Goal: Information Seeking & Learning: Learn about a topic

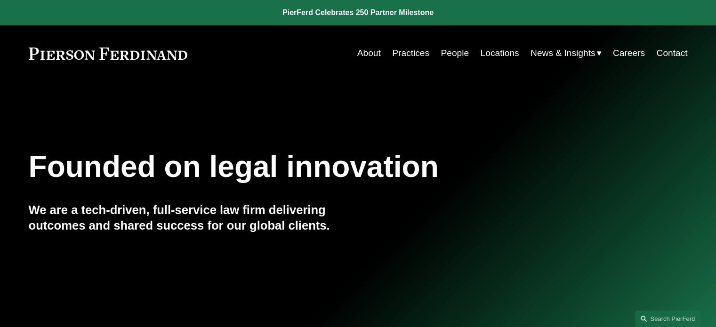
click at [412, 53] on link "Practices" at bounding box center [410, 53] width 37 height 18
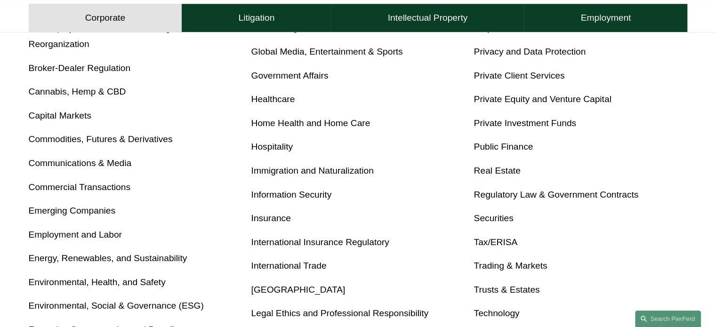
scroll to position [518, 0]
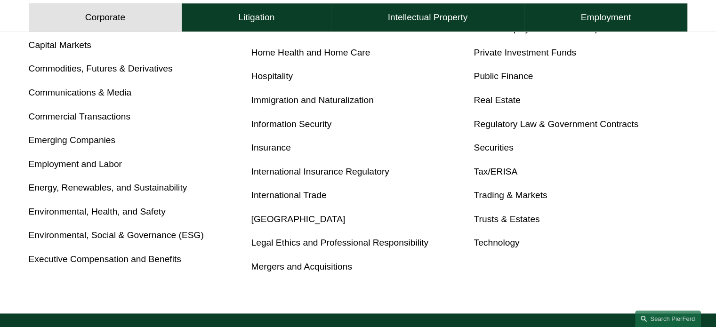
click at [273, 148] on link "Insurance" at bounding box center [271, 148] width 40 height 10
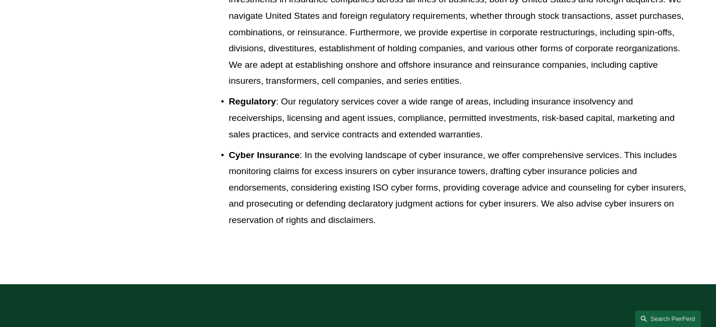
scroll to position [1223, 0]
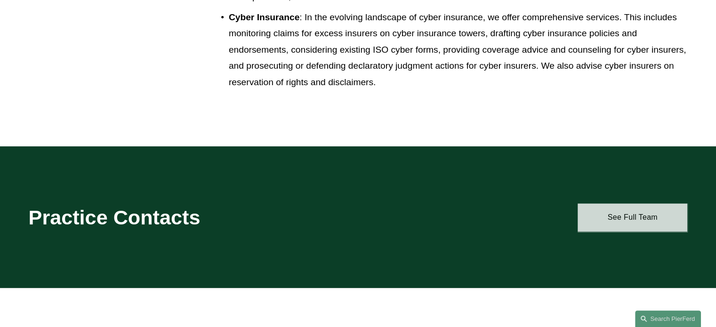
click at [641, 221] on link "See Full Team" at bounding box center [632, 217] width 110 height 28
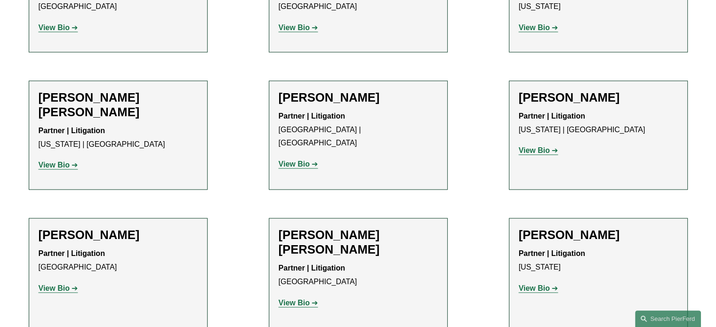
scroll to position [1741, 0]
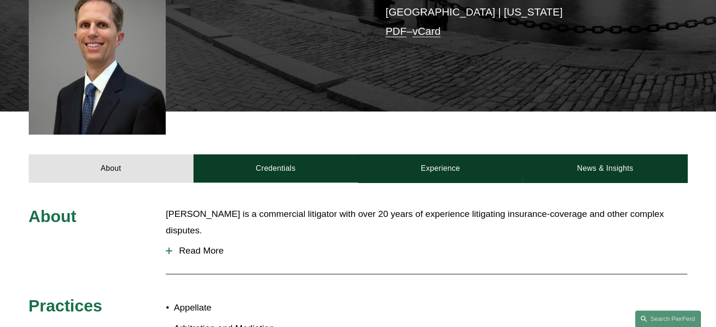
scroll to position [329, 0]
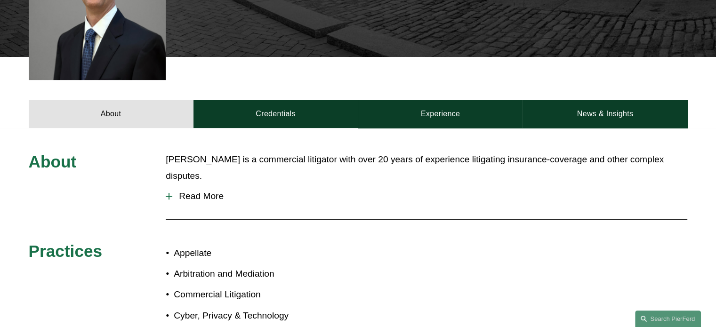
click at [169, 196] on div at bounding box center [169, 196] width 7 height 1
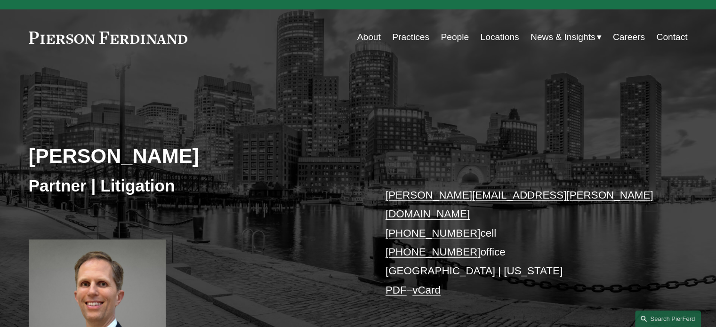
scroll to position [0, 0]
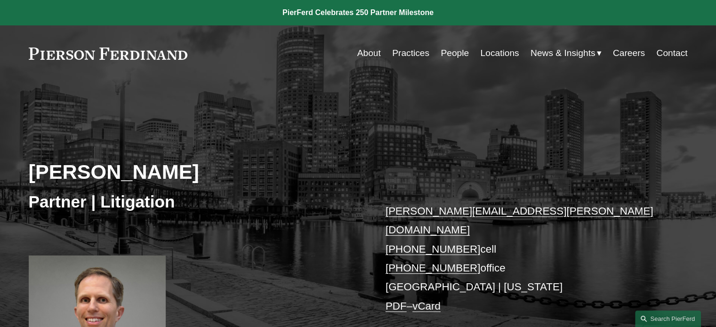
click at [418, 51] on link "Practices" at bounding box center [410, 53] width 37 height 18
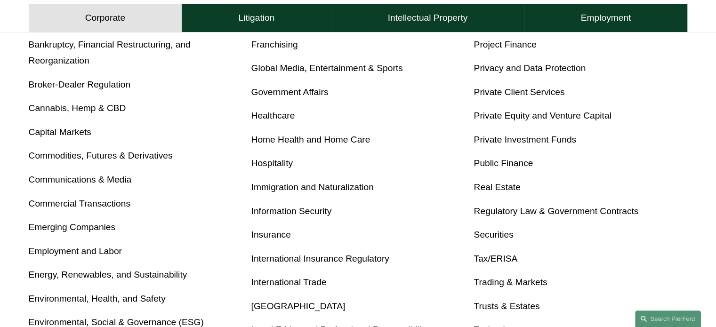
scroll to position [470, 0]
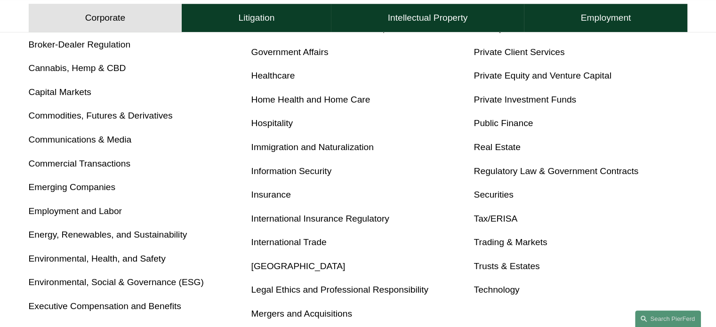
click at [271, 194] on link "Insurance" at bounding box center [271, 195] width 40 height 10
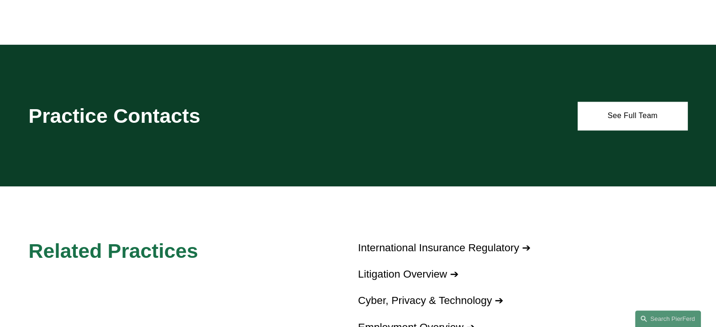
scroll to position [1223, 0]
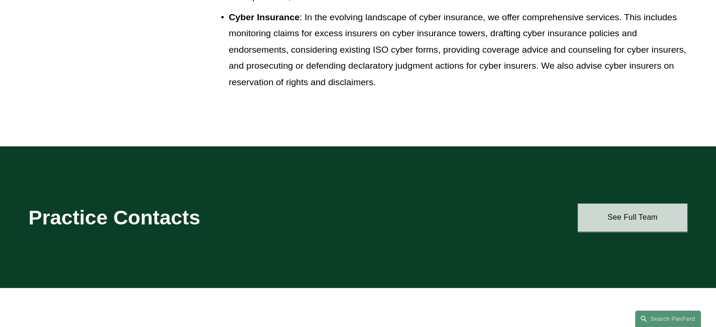
click at [637, 218] on link "See Full Team" at bounding box center [632, 217] width 110 height 28
click at [643, 219] on link "See Full Team" at bounding box center [632, 217] width 110 height 28
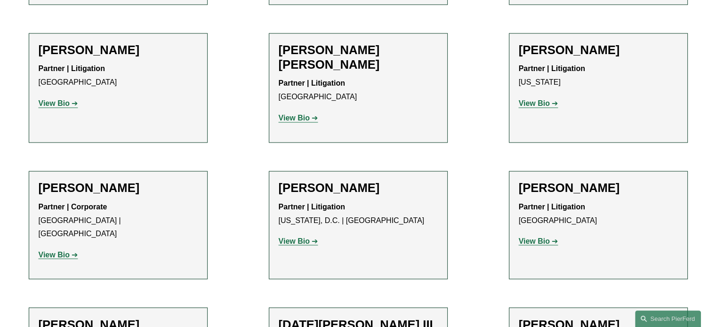
scroll to position [1553, 0]
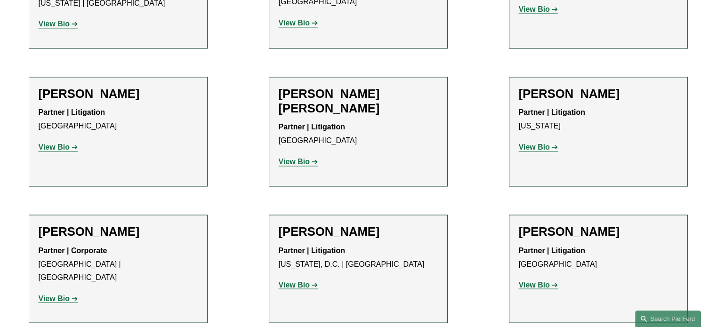
click at [51, 294] on strong "View Bio" at bounding box center [54, 298] width 31 height 8
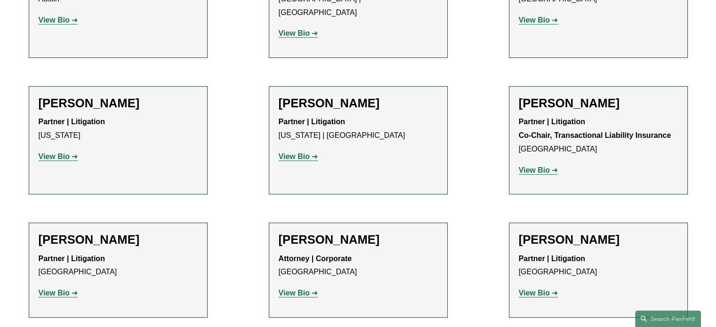
scroll to position [565, 0]
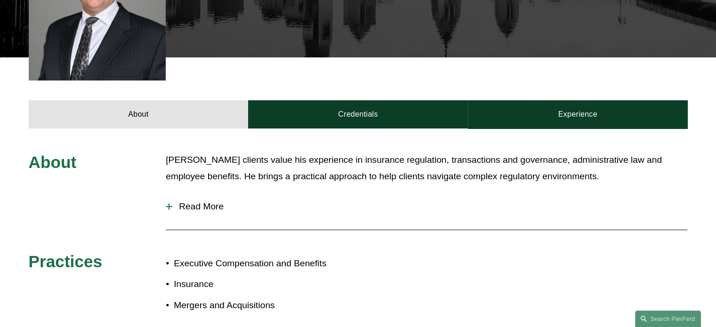
scroll to position [329, 0]
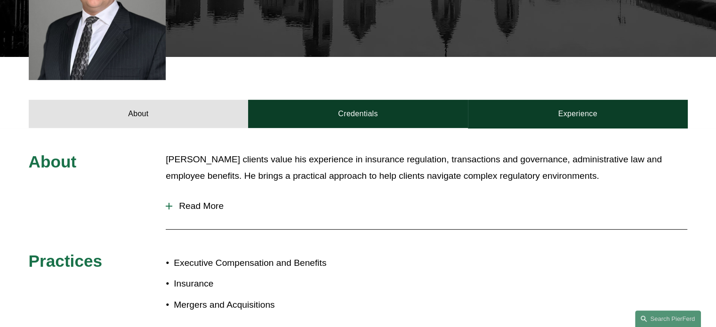
click at [170, 203] on div at bounding box center [169, 206] width 7 height 7
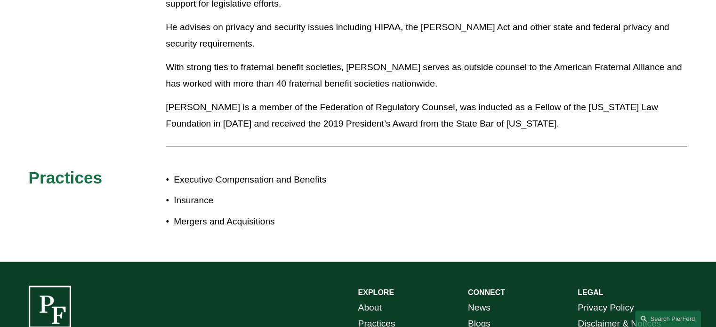
scroll to position [706, 0]
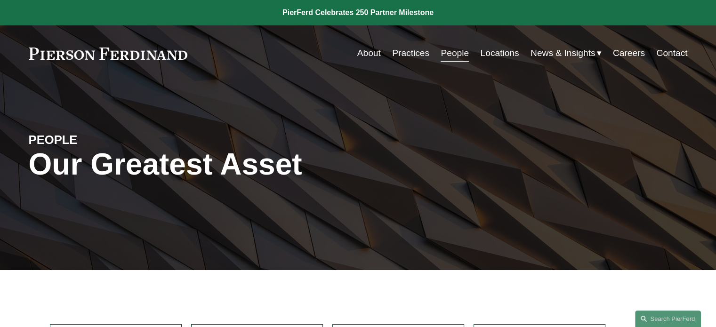
click at [410, 54] on link "Practices" at bounding box center [410, 53] width 37 height 18
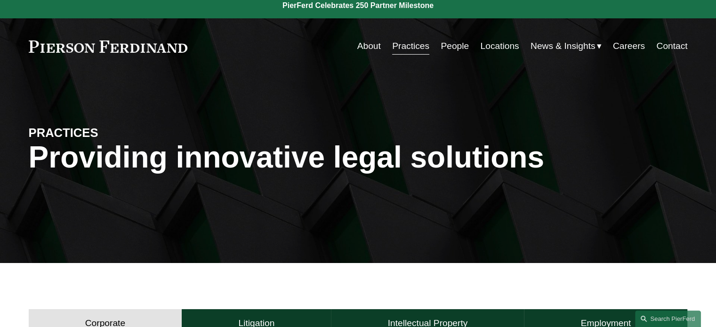
scroll to position [188, 0]
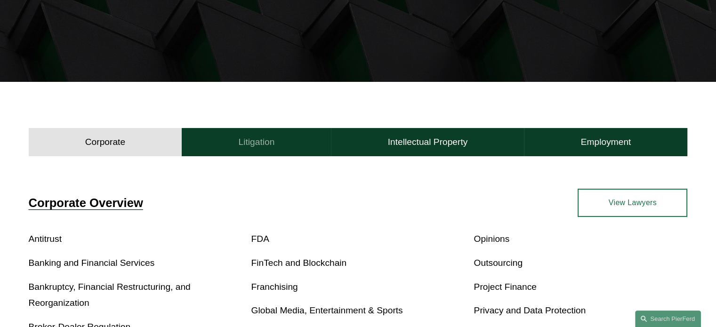
click at [250, 138] on h4 "Litigation" at bounding box center [256, 141] width 36 height 11
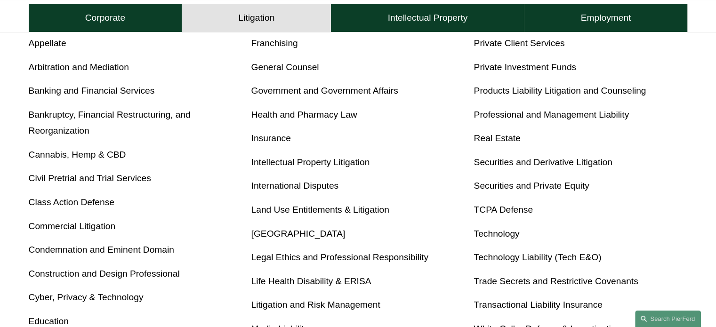
scroll to position [423, 0]
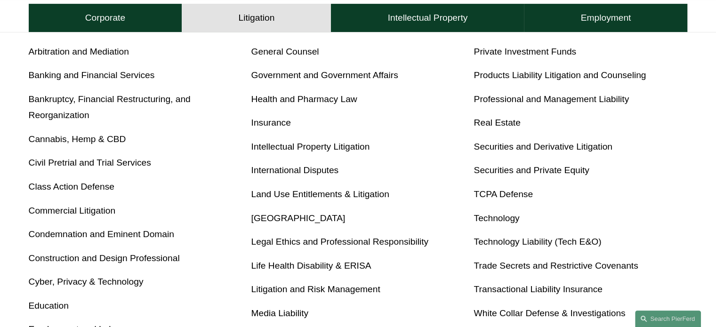
click at [276, 122] on link "Insurance" at bounding box center [271, 123] width 40 height 10
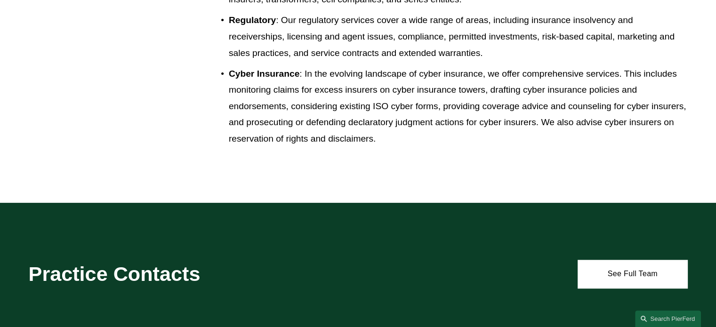
scroll to position [1176, 0]
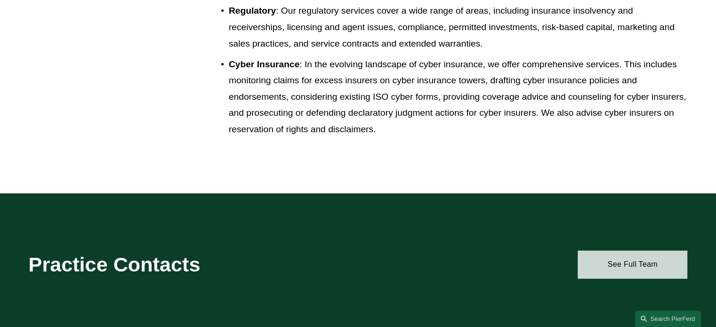
click at [633, 261] on link "See Full Team" at bounding box center [632, 264] width 110 height 28
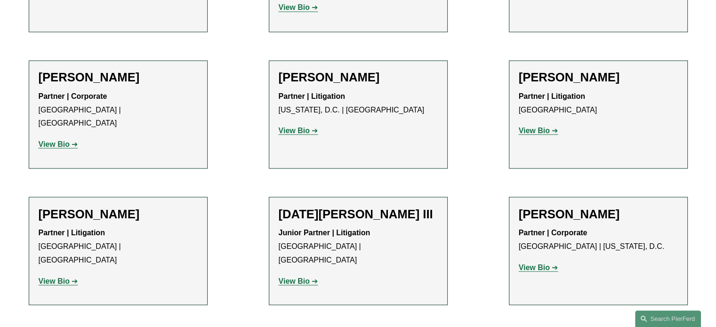
scroll to position [1615, 0]
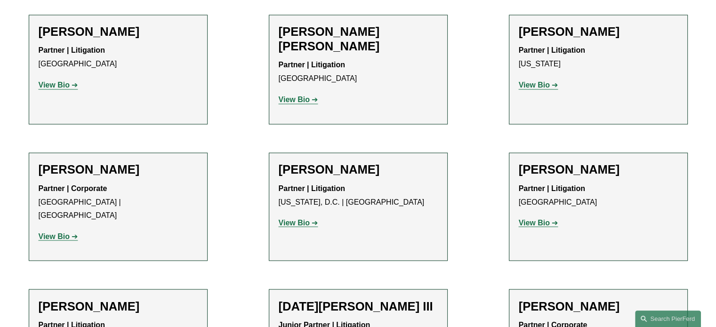
click at [64, 232] on strong "View Bio" at bounding box center [54, 236] width 31 height 8
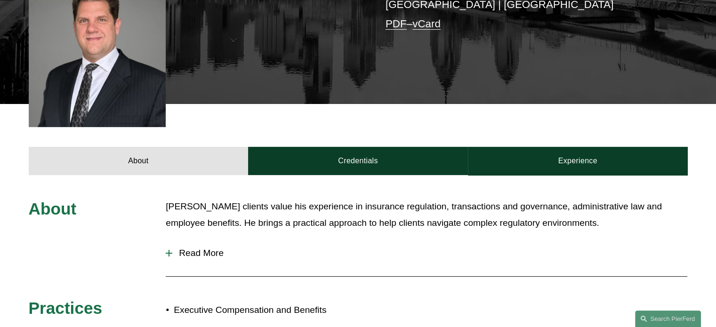
scroll to position [329, 0]
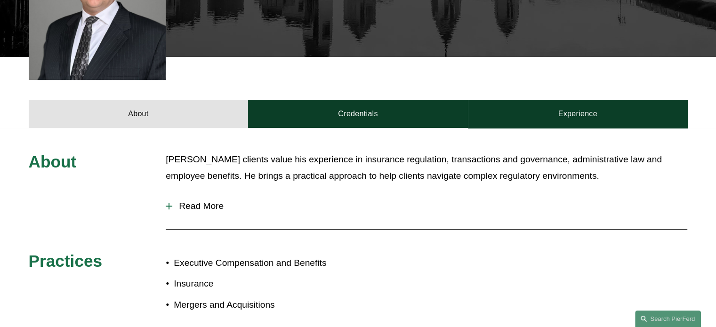
click at [169, 199] on button "Read More" at bounding box center [426, 206] width 521 height 24
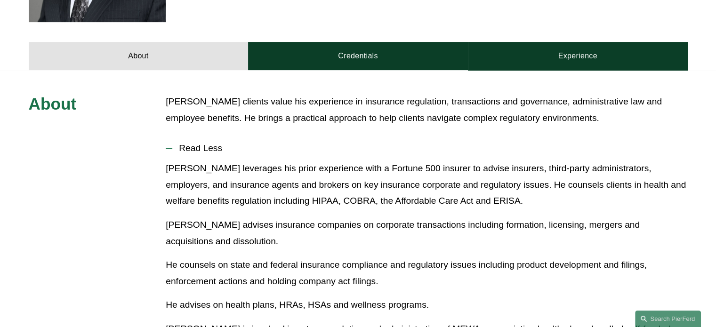
scroll to position [376, 0]
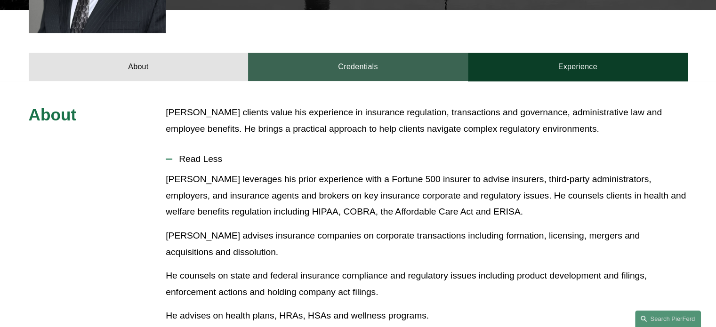
click at [347, 53] on link "Credentials" at bounding box center [358, 67] width 220 height 28
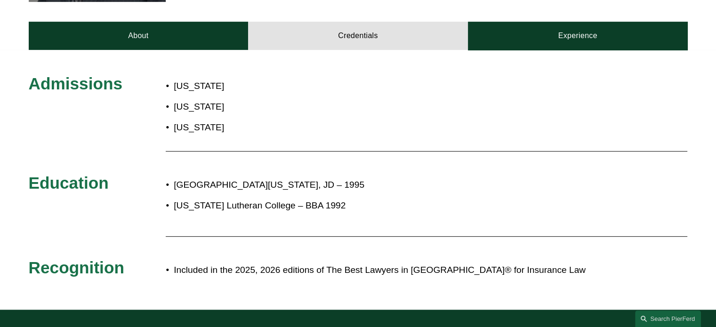
scroll to position [423, 0]
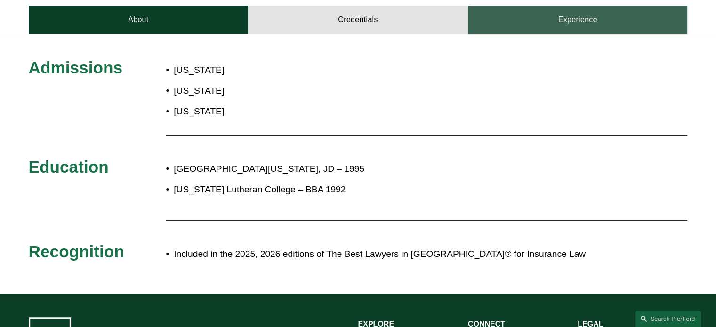
click at [573, 6] on link "Experience" at bounding box center [578, 20] width 220 height 28
